Goal: Information Seeking & Learning: Check status

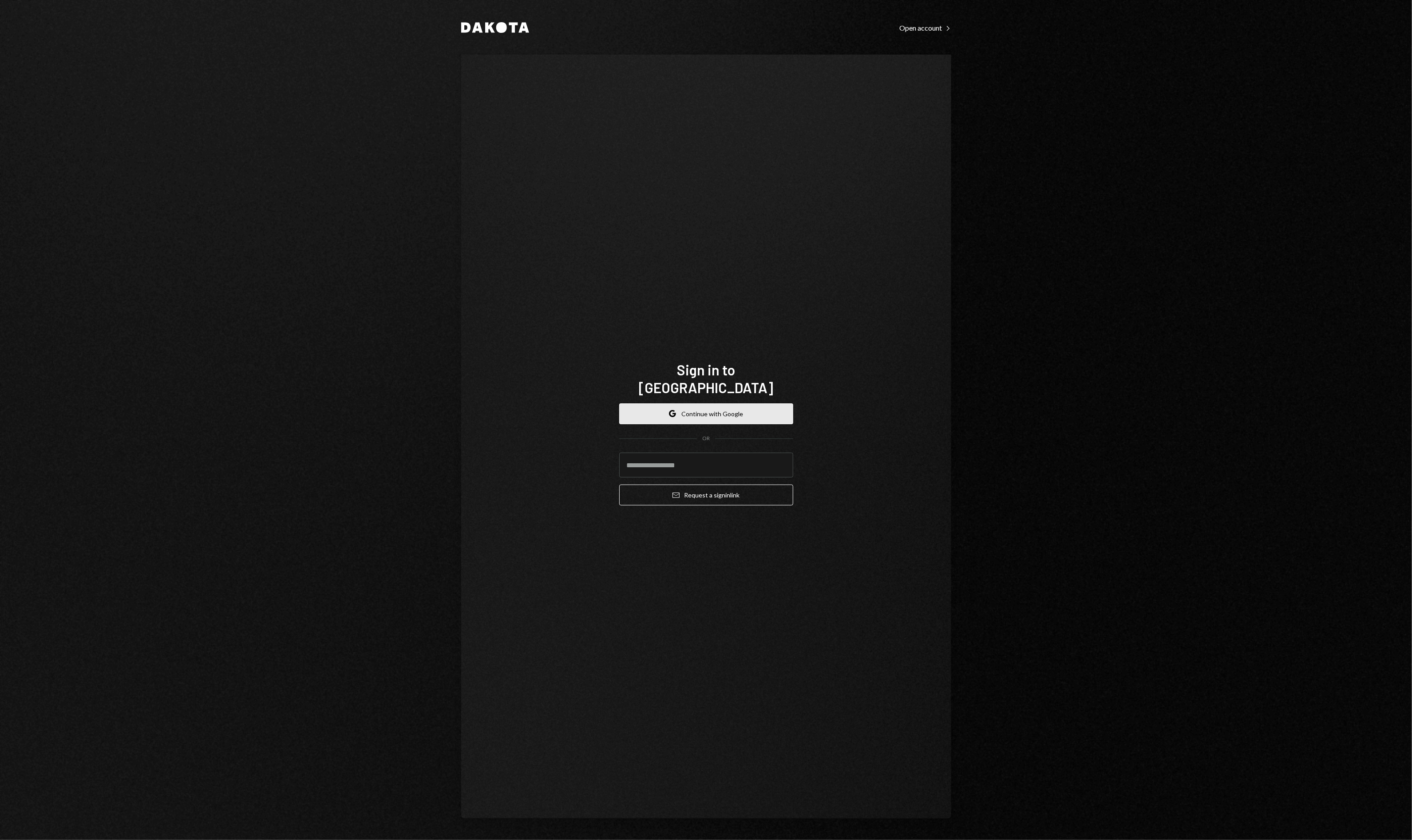
click at [691, 403] on button "Google Continue with Google" at bounding box center [706, 413] width 174 height 21
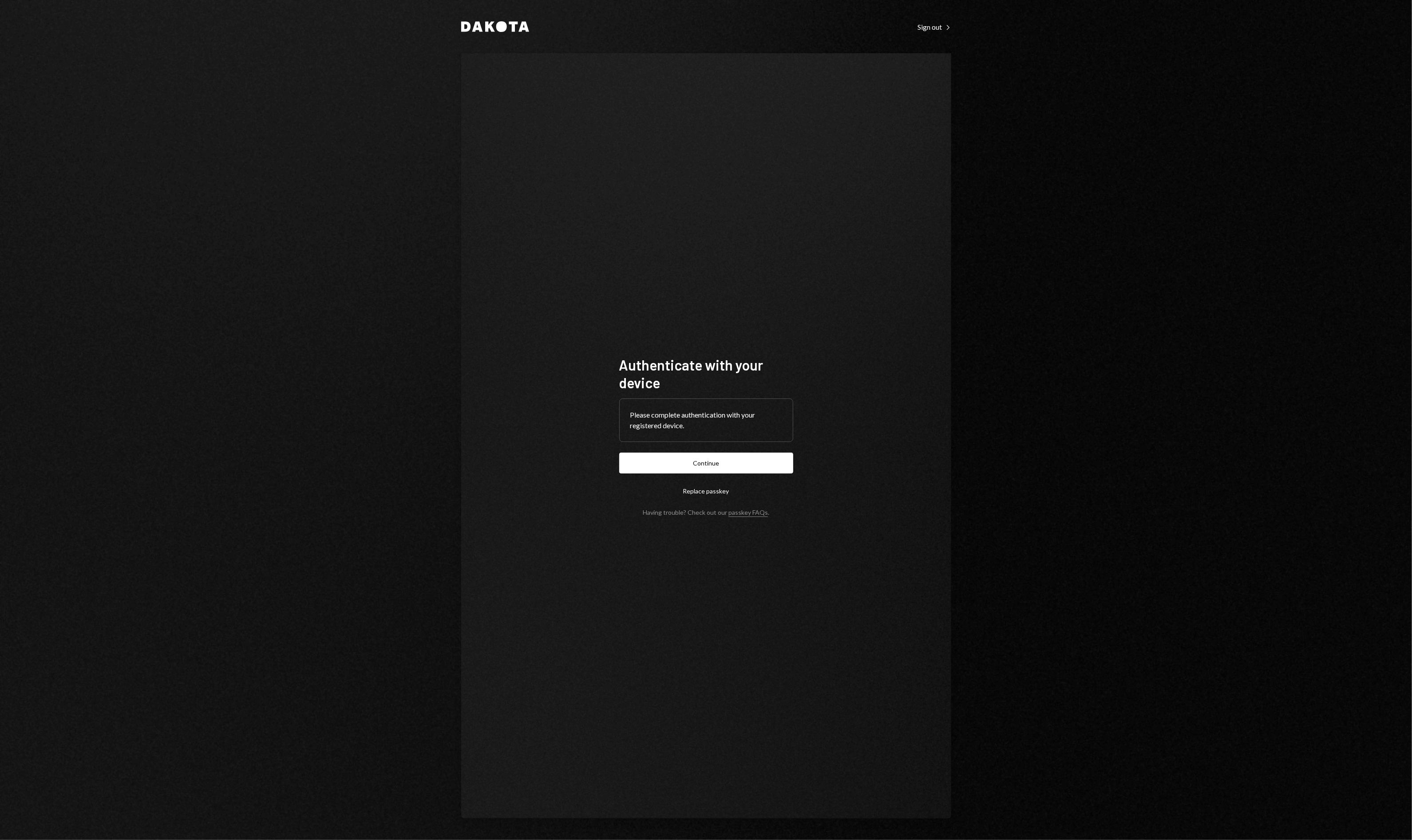
click at [746, 472] on button "Continue" at bounding box center [706, 463] width 174 height 21
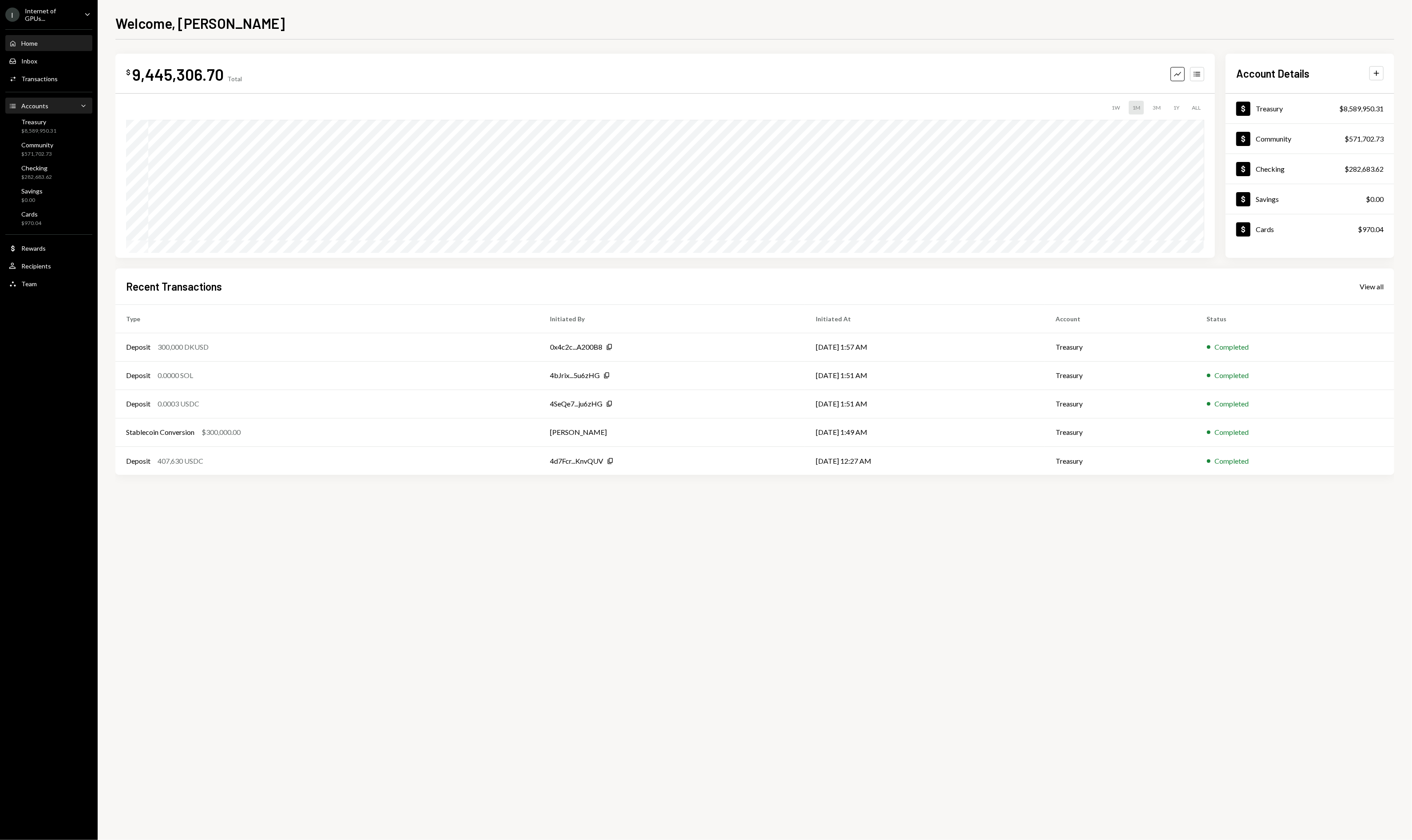
click at [27, 108] on div "Accounts" at bounding box center [34, 106] width 27 height 8
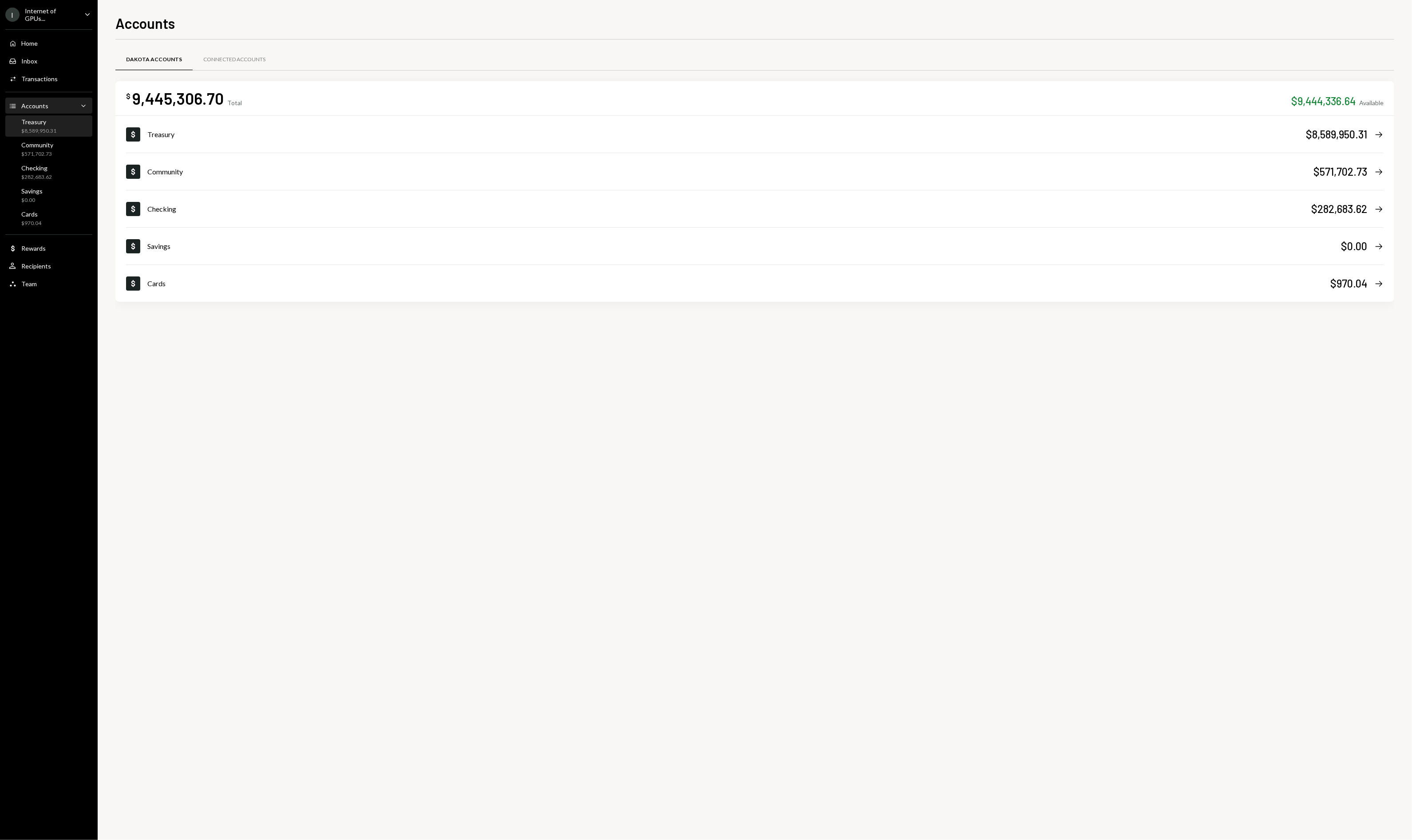
click at [42, 125] on div "Treasury $8,589,950.31" at bounding box center [39, 126] width 35 height 17
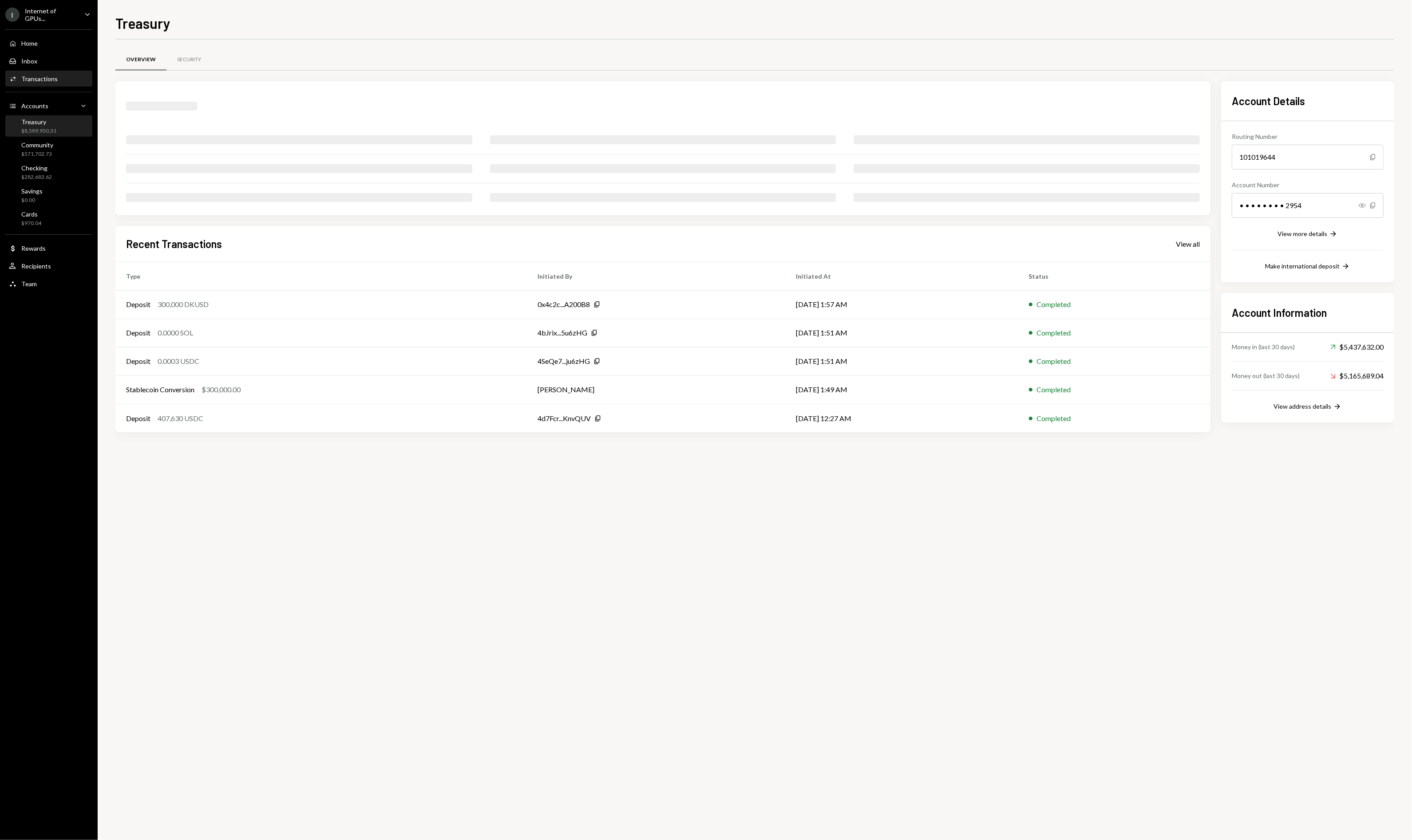
click at [50, 76] on div "Transactions" at bounding box center [39, 78] width 36 height 8
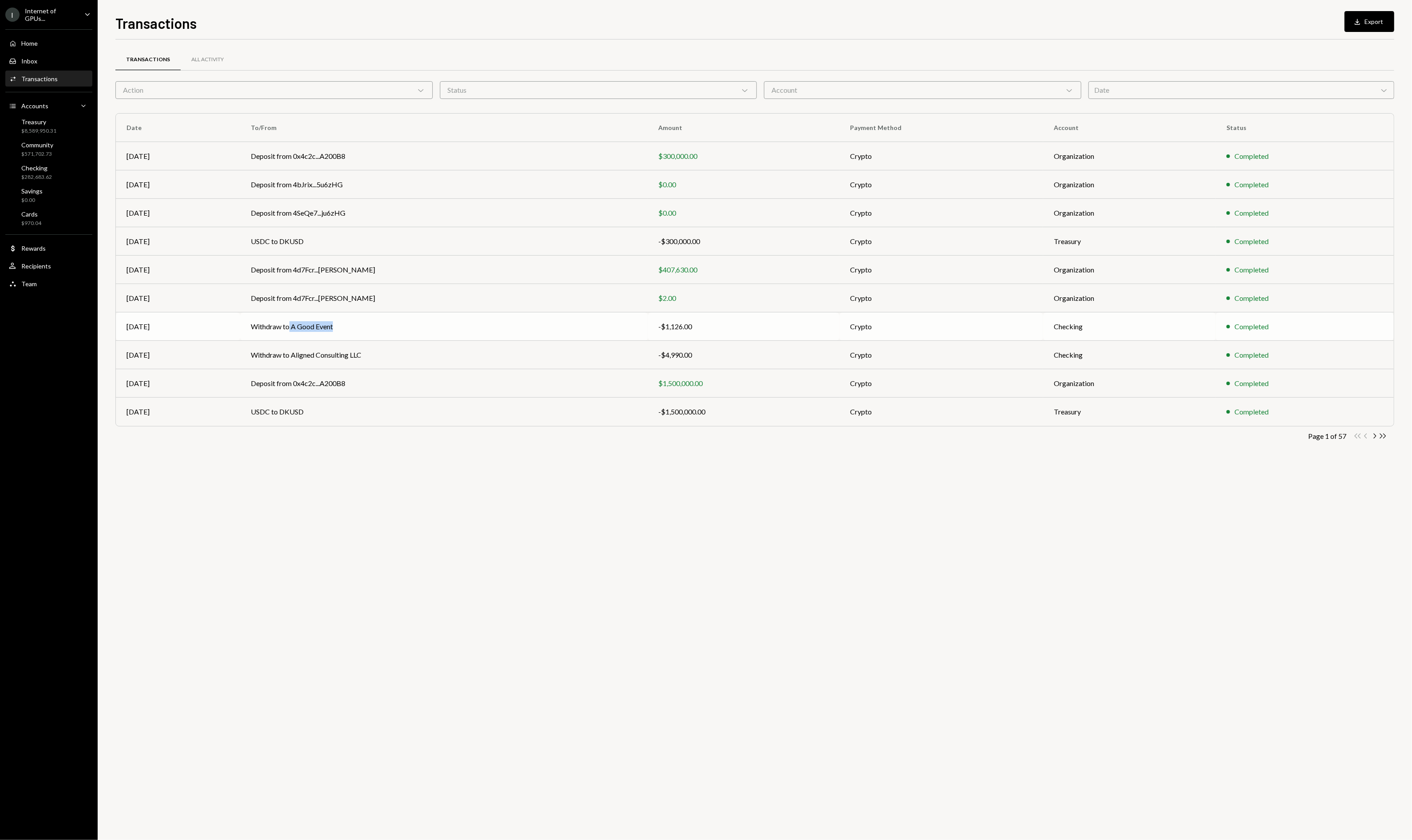
drag, startPoint x: 344, startPoint y: 326, endPoint x: 377, endPoint y: 326, distance: 33.0
click at [376, 325] on td "Withdraw to A Good Event" at bounding box center [444, 326] width 408 height 28
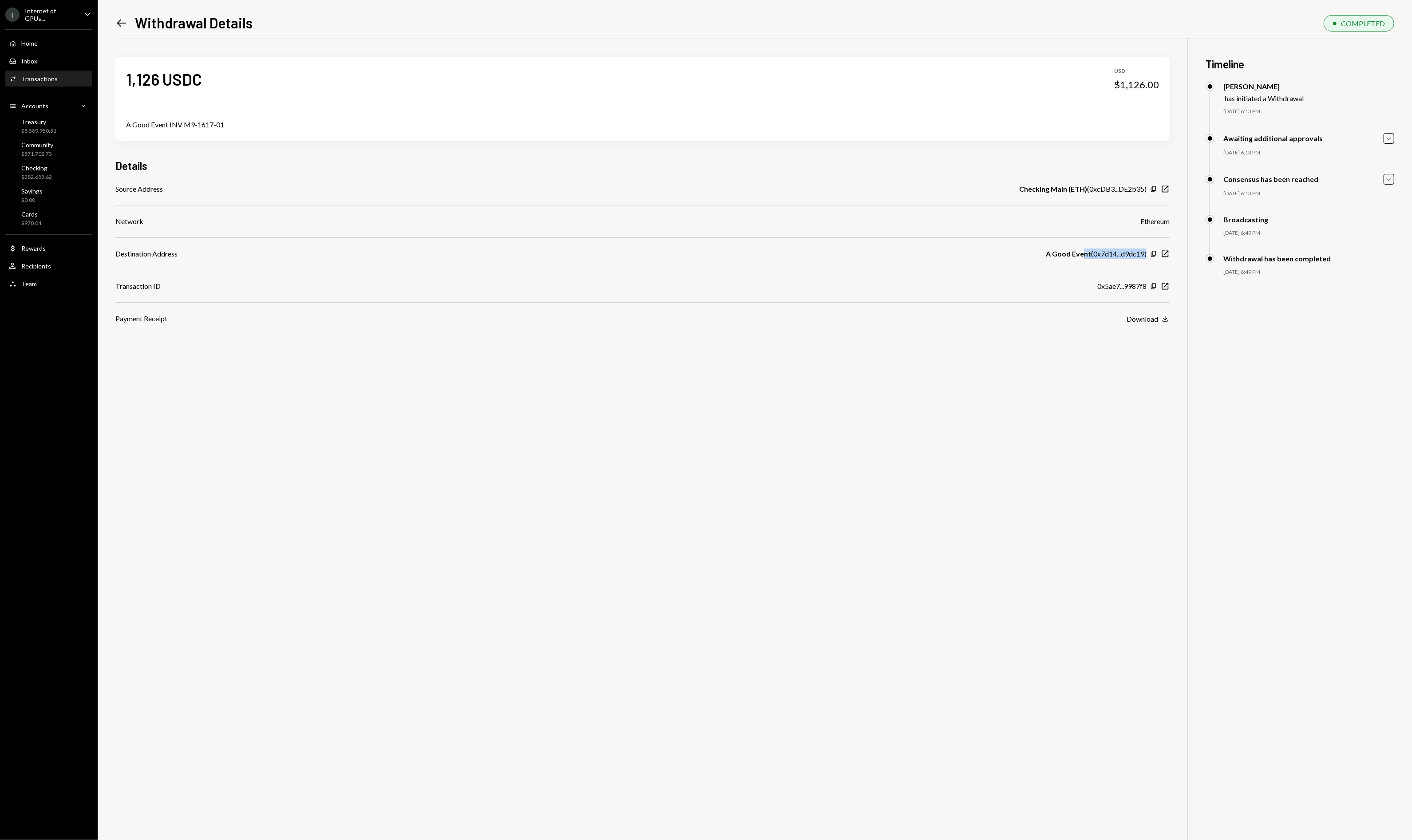
drag, startPoint x: 1011, startPoint y: 261, endPoint x: 1080, endPoint y: 258, distance: 69.1
click at [1082, 258] on div "Source Address Checking Main (ETH) ( 0xcDB3...DE2b35 ) Copy New Window Network …" at bounding box center [642, 253] width 1054 height 140
click at [1041, 256] on div "Destination Address A Good Event ( 0x7d14...d9dc19 ) Copy New Window" at bounding box center [642, 254] width 1054 height 11
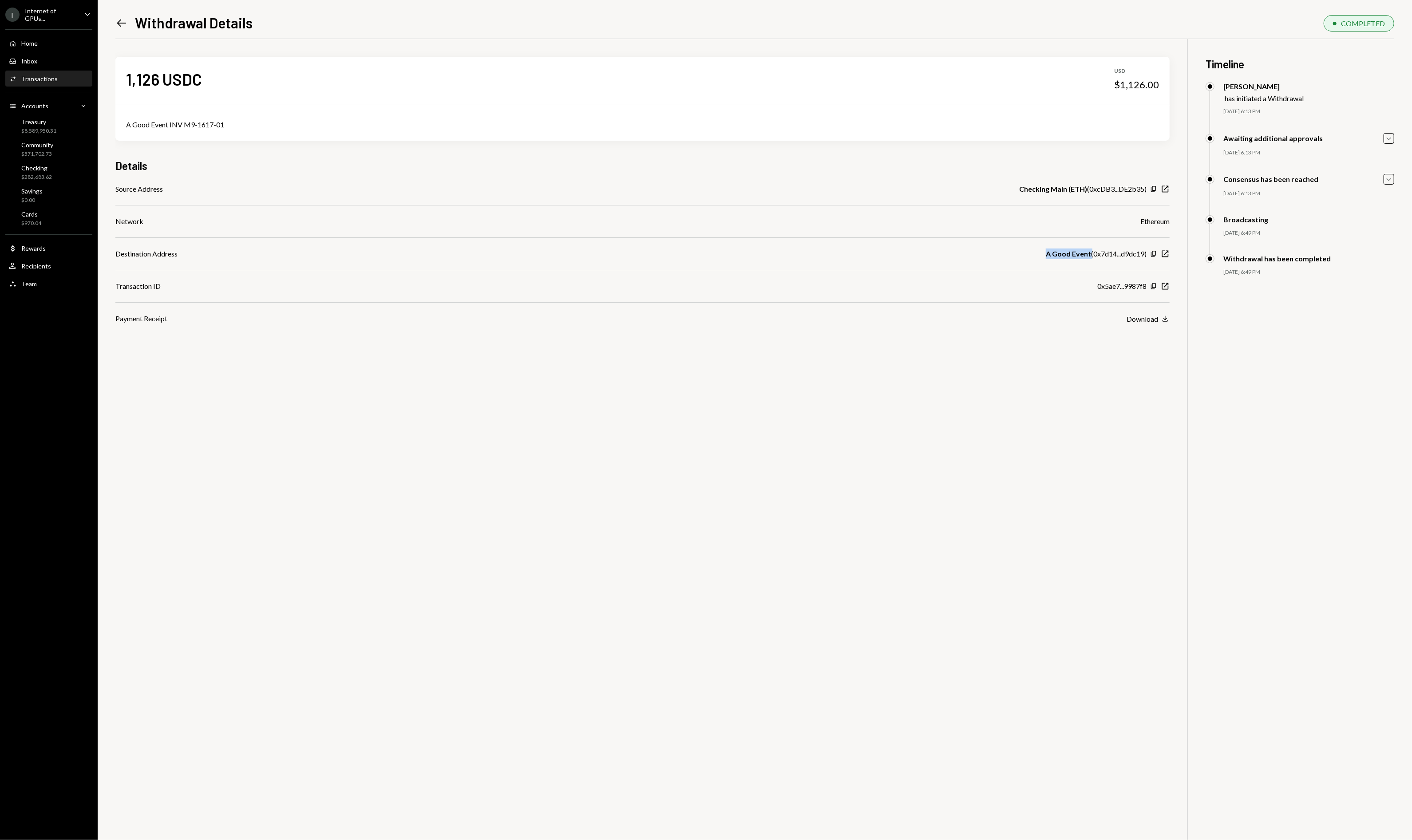
copy b "A Good Event"
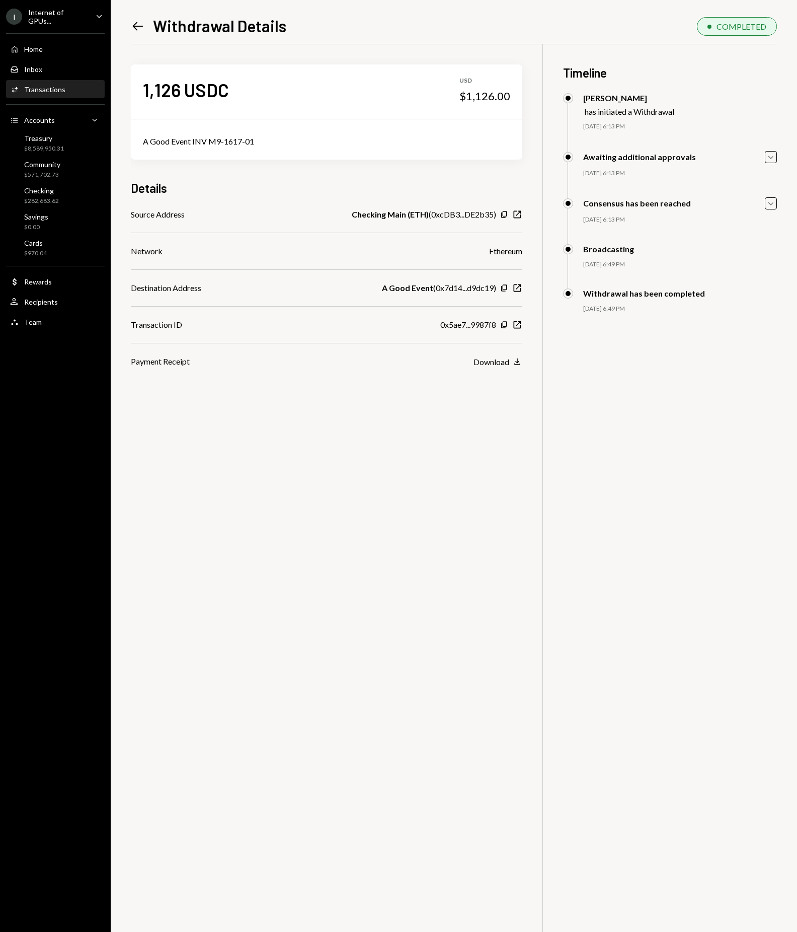
click at [44, 100] on div "Home Home Inbox Inbox Activities Transactions Accounts Accounts Caret Down Trea…" at bounding box center [55, 180] width 111 height 306
click at [43, 90] on div "Transactions" at bounding box center [44, 89] width 41 height 9
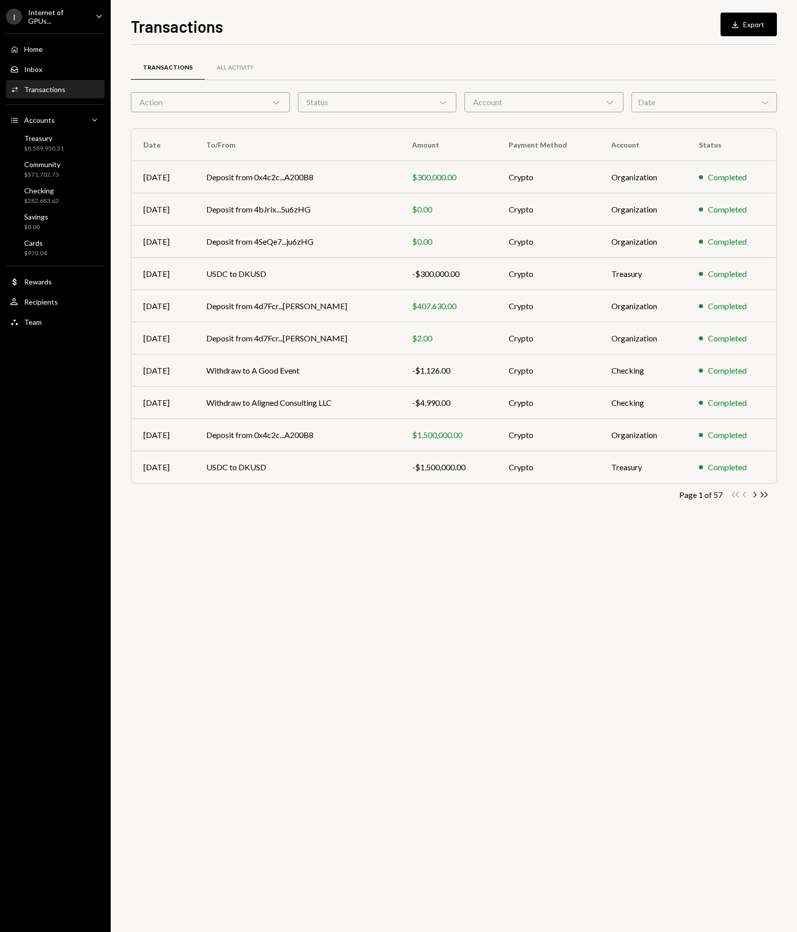
click at [755, 495] on icon "button" at bounding box center [755, 495] width 3 height 6
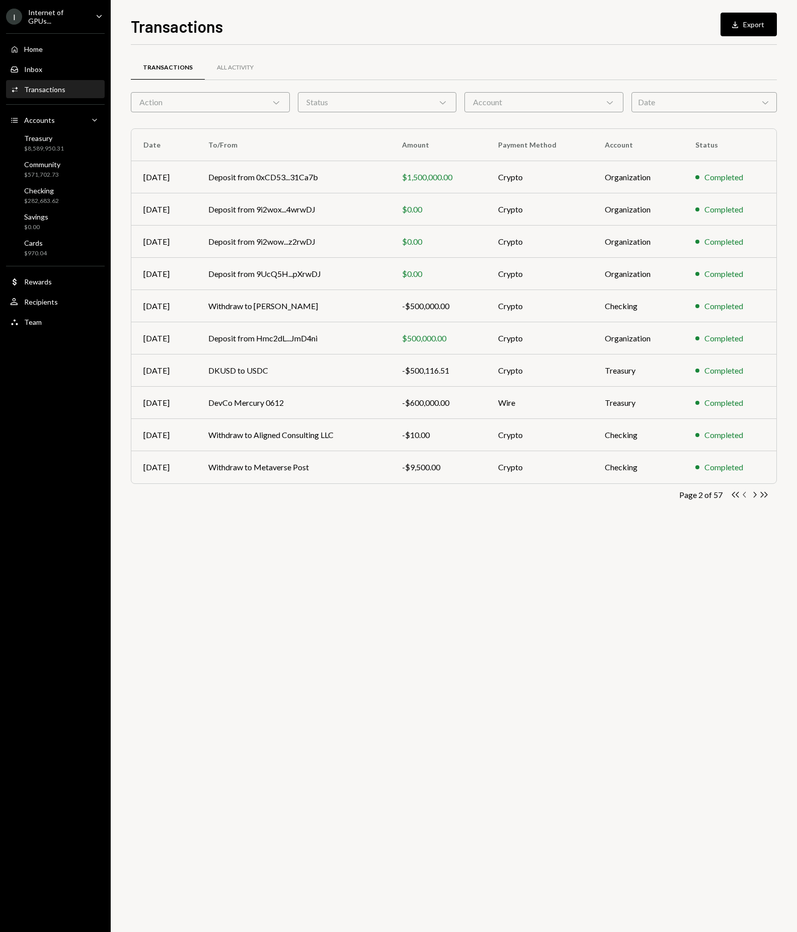
click at [743, 492] on icon "Chevron Left" at bounding box center [745, 495] width 10 height 10
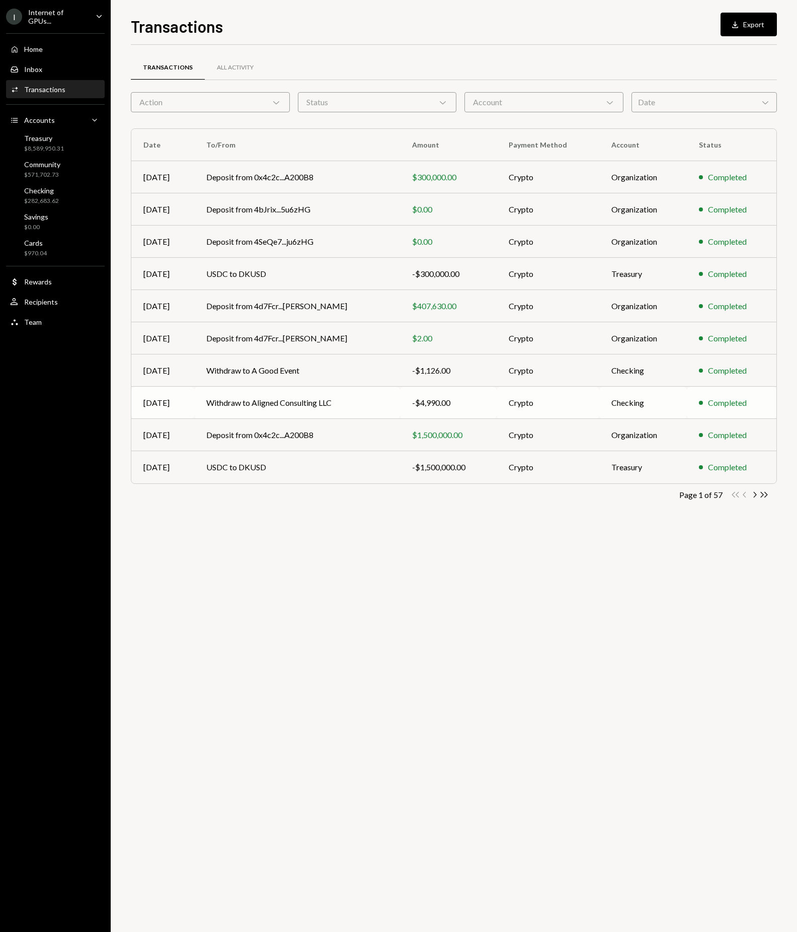
click at [349, 394] on td "Withdraw to Aligned Consulting LLC" at bounding box center [297, 403] width 206 height 32
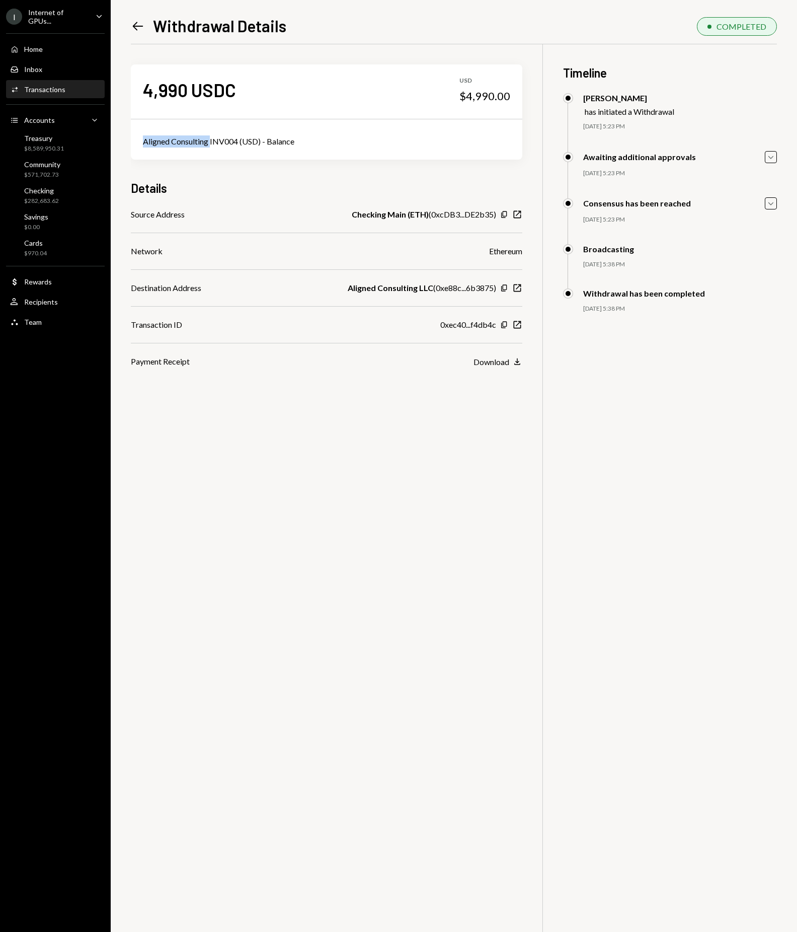
drag, startPoint x: 212, startPoint y: 142, endPoint x: 131, endPoint y: 142, distance: 81.0
click at [132, 142] on div "Aligned Consulting INV004 (USD) - Balance" at bounding box center [327, 141] width 392 height 36
copy div "Aligned Consulting"
click at [143, 29] on icon "Left Arrow" at bounding box center [138, 26] width 14 height 14
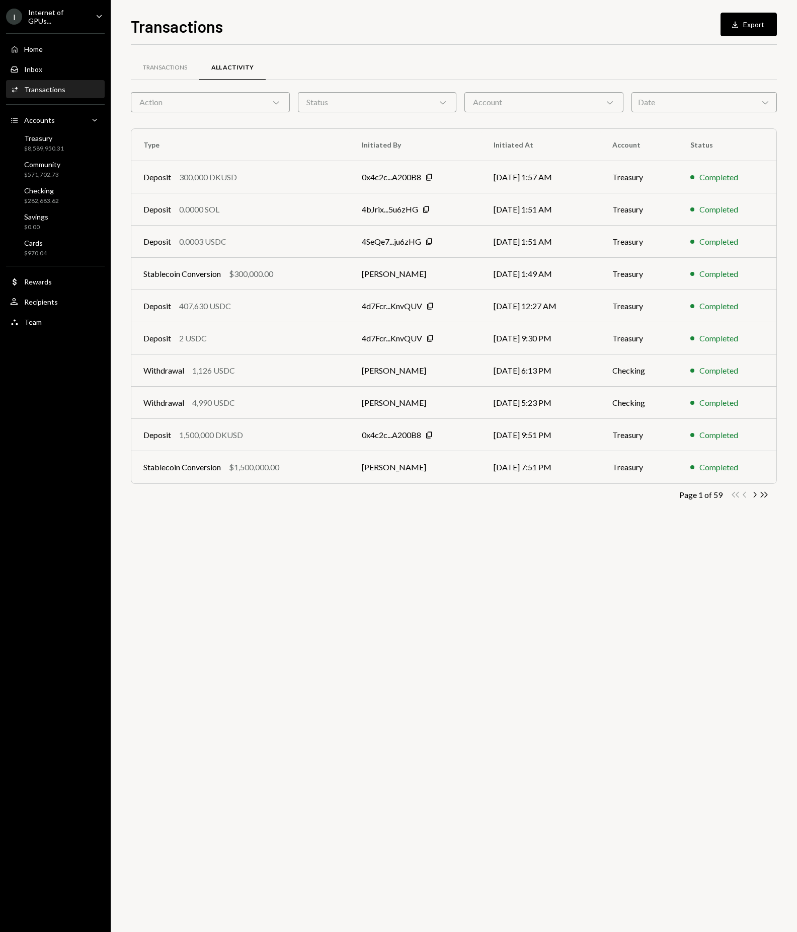
click at [54, 89] on div "Transactions" at bounding box center [44, 89] width 41 height 9
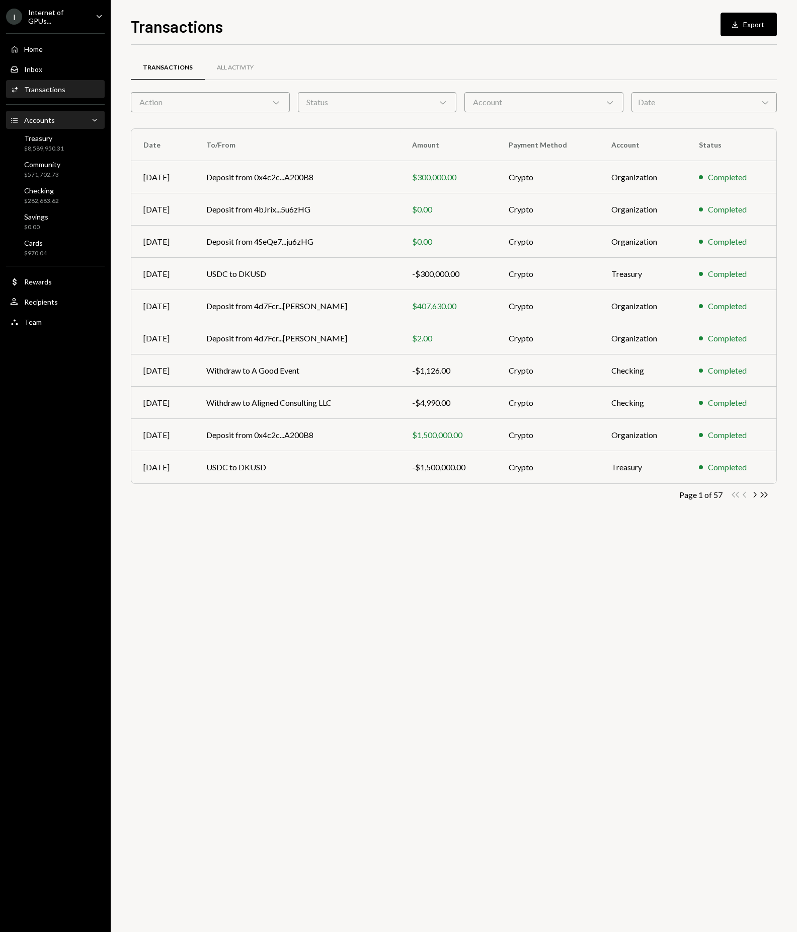
click at [54, 118] on div "Accounts Accounts Caret Down" at bounding box center [55, 120] width 91 height 11
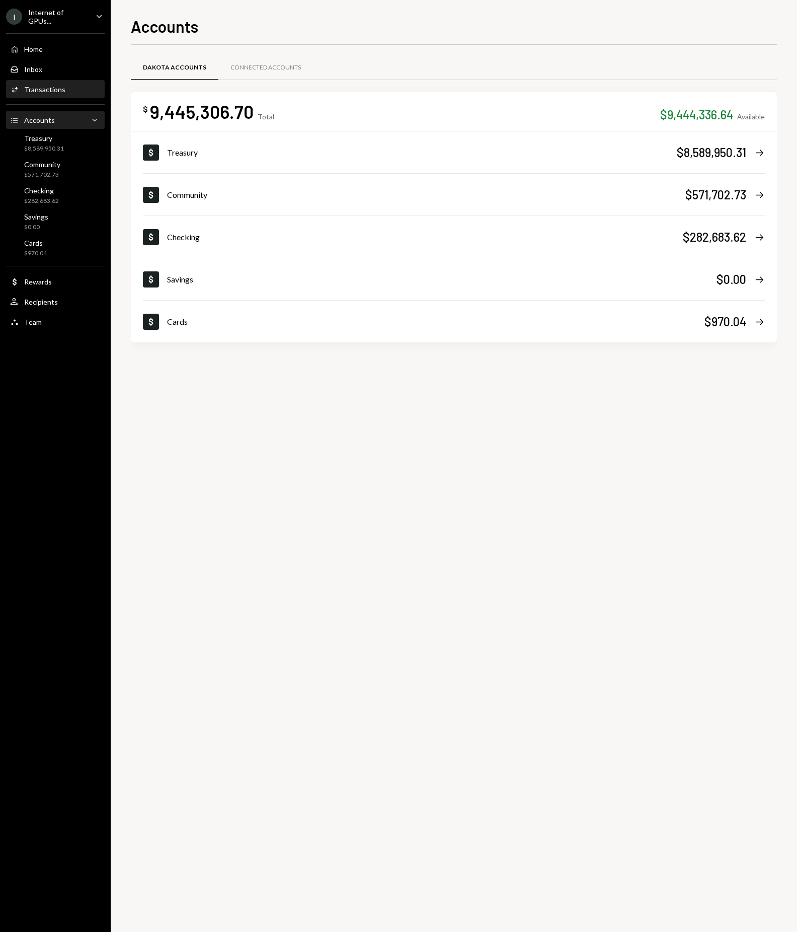
click at [67, 97] on div "Activities Transactions" at bounding box center [55, 89] width 91 height 17
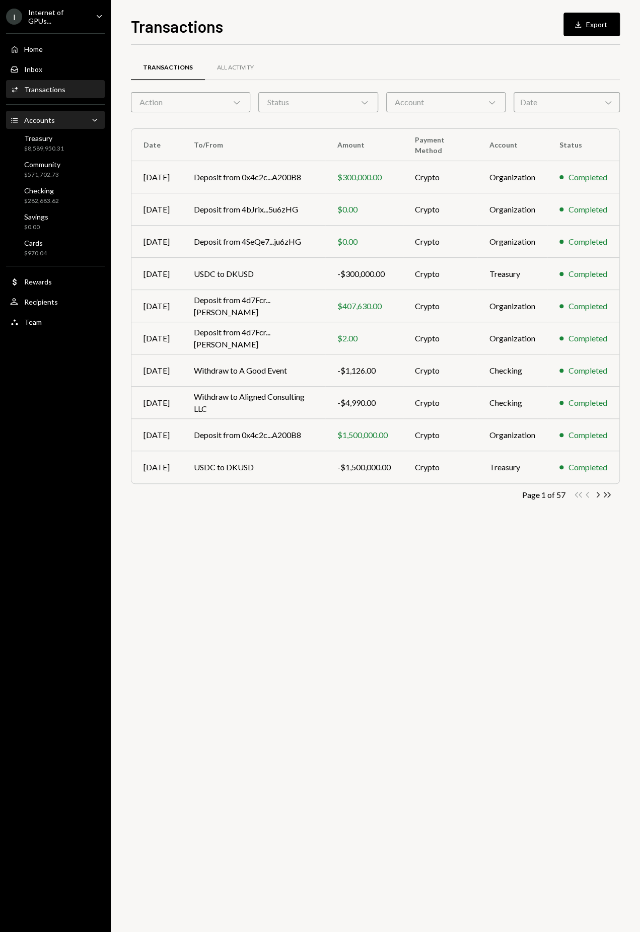
click at [50, 118] on div "Accounts" at bounding box center [39, 120] width 31 height 9
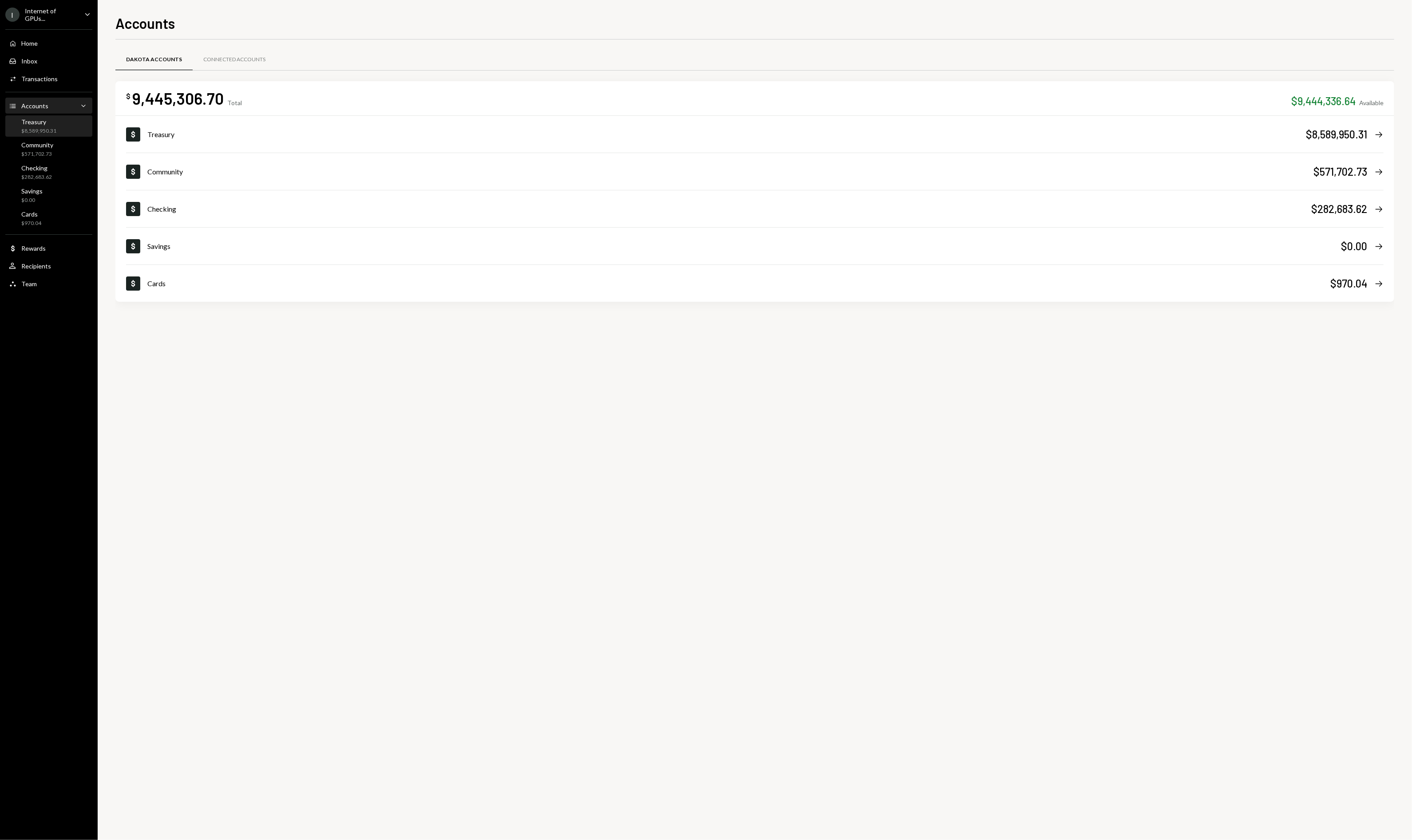
click at [59, 119] on div "Treasury $8,589,950.31" at bounding box center [49, 126] width 80 height 17
